Goal: Check status: Check status

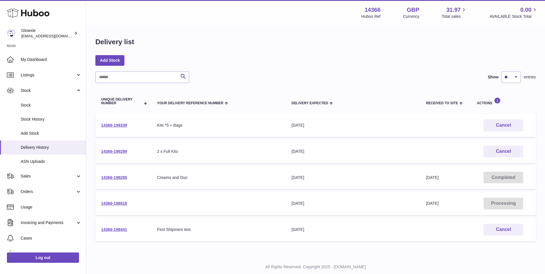
drag, startPoint x: 138, startPoint y: 154, endPoint x: 101, endPoint y: 155, distance: 36.5
click at [101, 155] on td "14366-199299" at bounding box center [123, 151] width 56 height 23
copy link "14366-199299"
click at [252, 128] on div "Kits *5 + Bags" at bounding box center [218, 125] width 123 height 5
drag, startPoint x: 123, startPoint y: 148, endPoint x: 94, endPoint y: 149, distance: 29.0
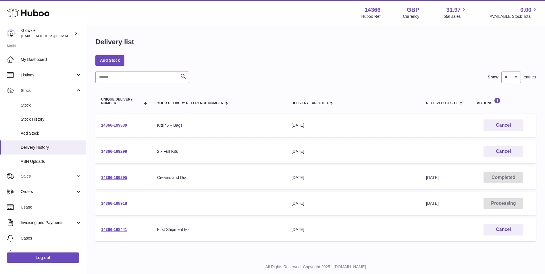
click at [94, 149] on div "Delivery list Add Stock Search Show ** ** ** *** entries Unique Delivery Number…" at bounding box center [315, 141] width 458 height 230
drag, startPoint x: 94, startPoint y: 149, endPoint x: 131, endPoint y: 154, distance: 38.0
click at [131, 154] on td "14366-199299" at bounding box center [123, 151] width 56 height 23
drag, startPoint x: 139, startPoint y: 153, endPoint x: 101, endPoint y: 154, distance: 38.2
click at [101, 154] on td "14366-199299" at bounding box center [123, 151] width 56 height 23
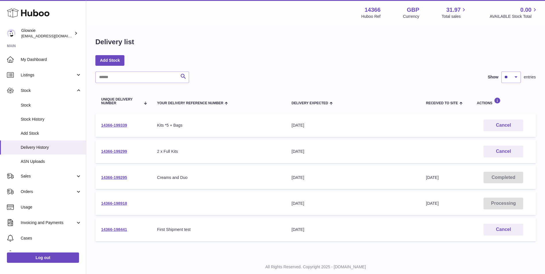
copy link "14366-199299"
click at [256, 63] on div "Add Stock" at bounding box center [315, 60] width 440 height 10
drag, startPoint x: 99, startPoint y: 152, endPoint x: 103, endPoint y: 152, distance: 3.4
click at [99, 152] on td "14366-199299" at bounding box center [123, 151] width 56 height 23
click at [107, 152] on link "14366-199299" at bounding box center [114, 151] width 26 height 5
